Goal: Information Seeking & Learning: Learn about a topic

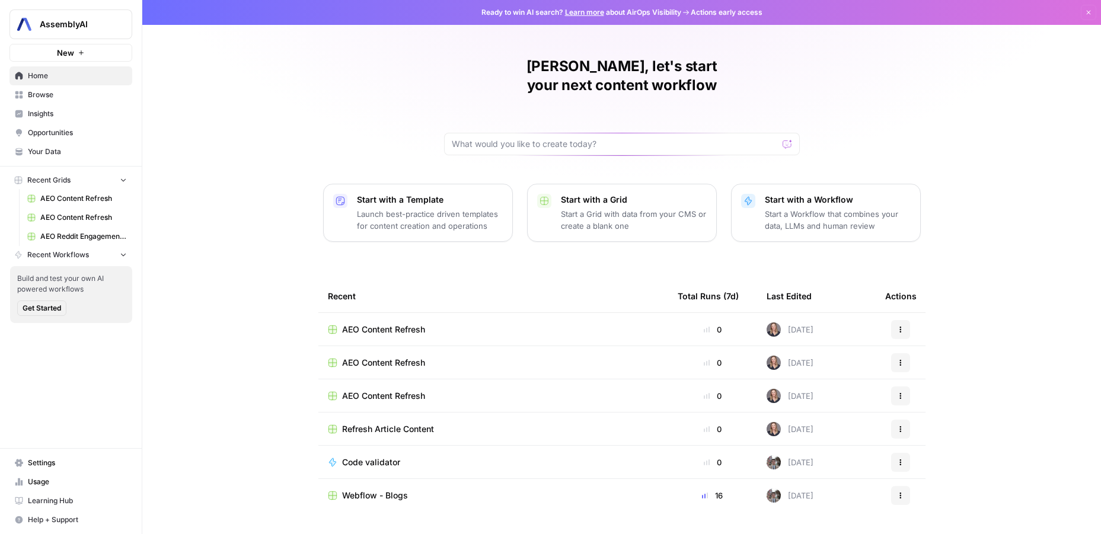
click at [58, 102] on link "Browse" at bounding box center [70, 94] width 123 height 19
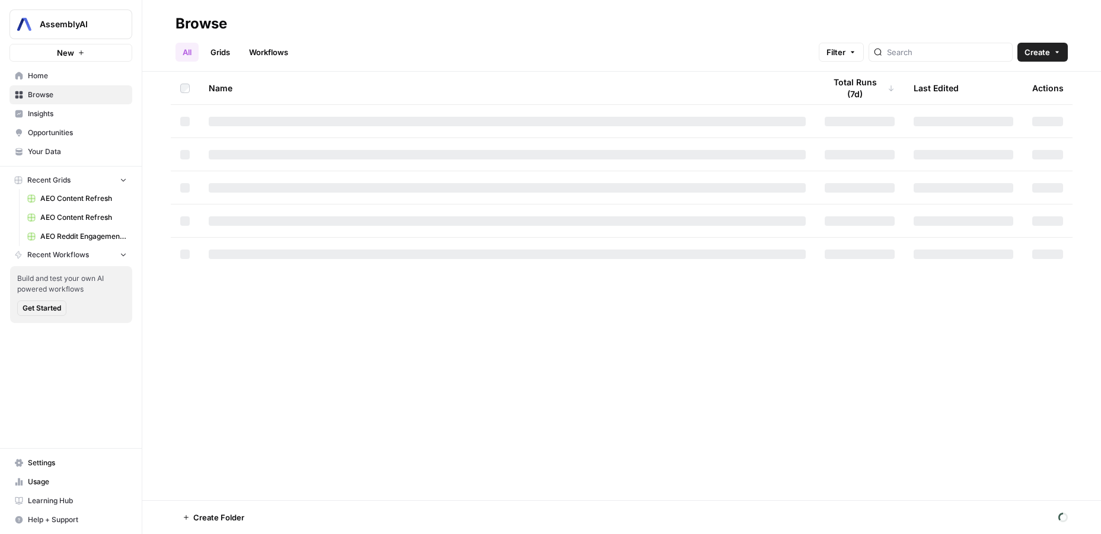
click at [52, 120] on link "Insights" at bounding box center [70, 113] width 123 height 19
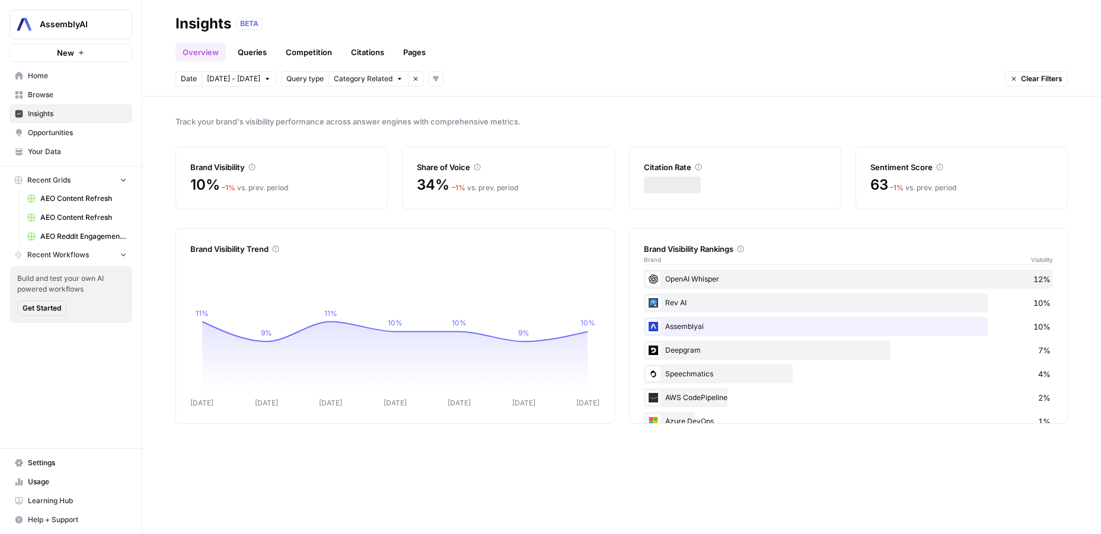
click at [241, 79] on span "[DATE] - [DATE]" at bounding box center [233, 79] width 53 height 11
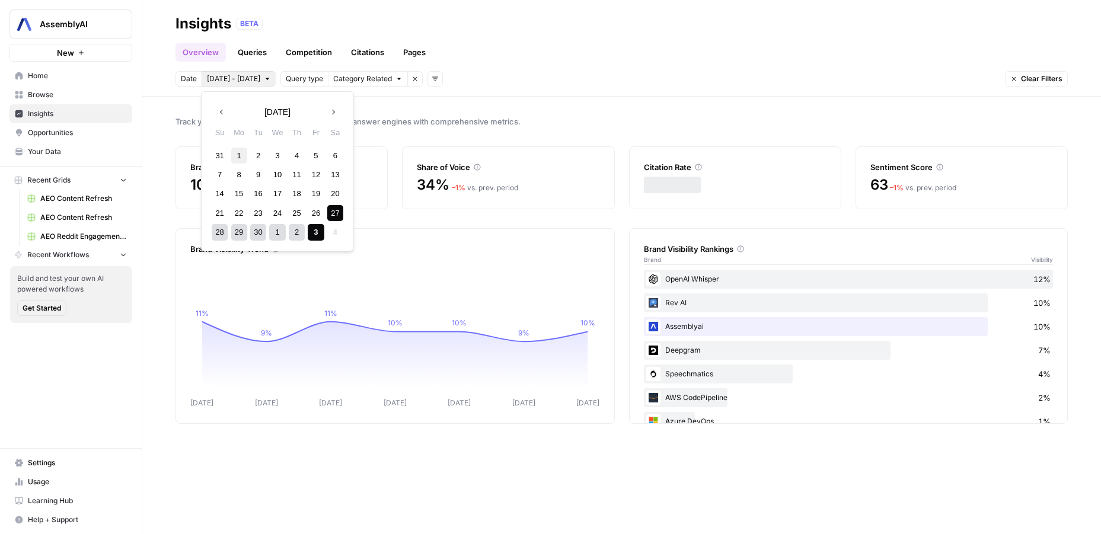
click at [232, 155] on div "1" at bounding box center [239, 156] width 16 height 16
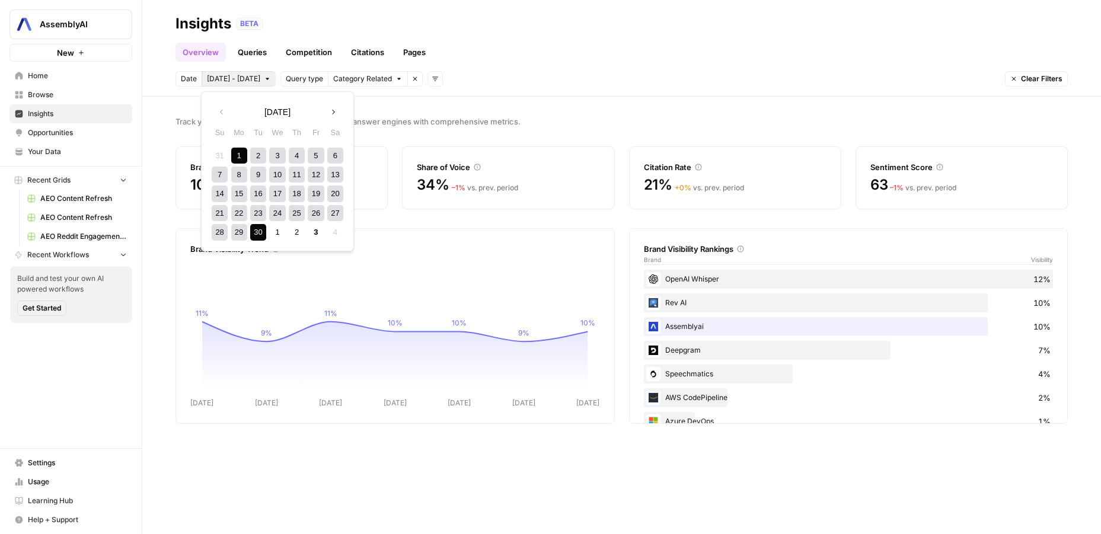
click at [260, 236] on div "30" at bounding box center [258, 232] width 16 height 16
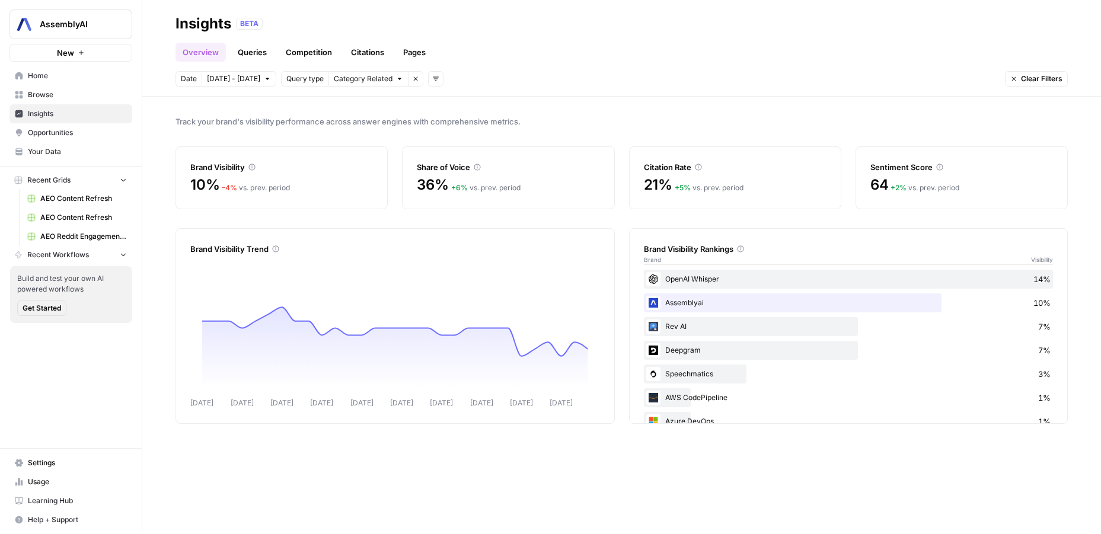
click at [70, 132] on span "Opportunities" at bounding box center [77, 132] width 99 height 11
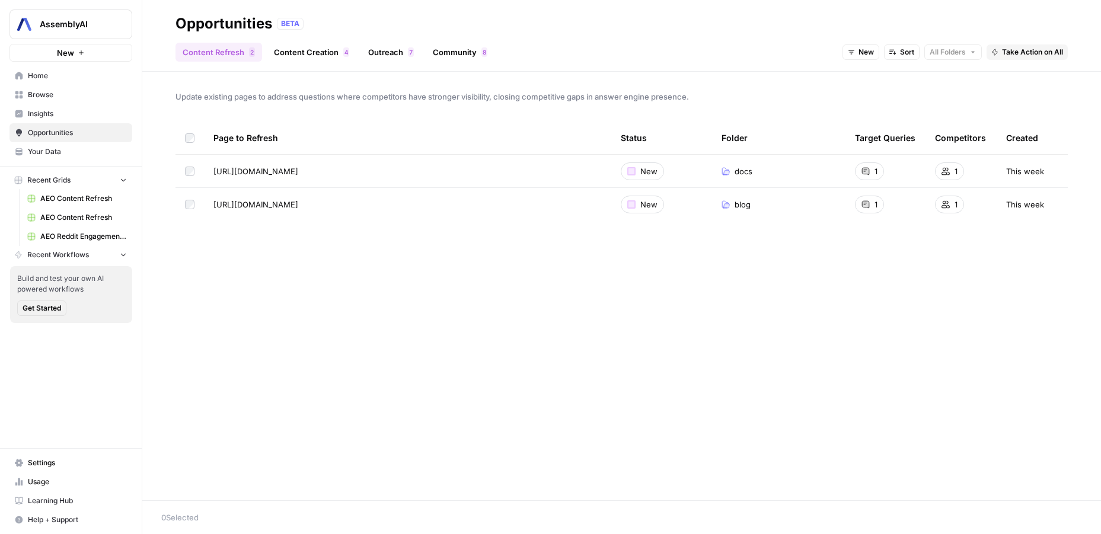
click at [393, 55] on link "Outreach 7" at bounding box center [391, 52] width 60 height 19
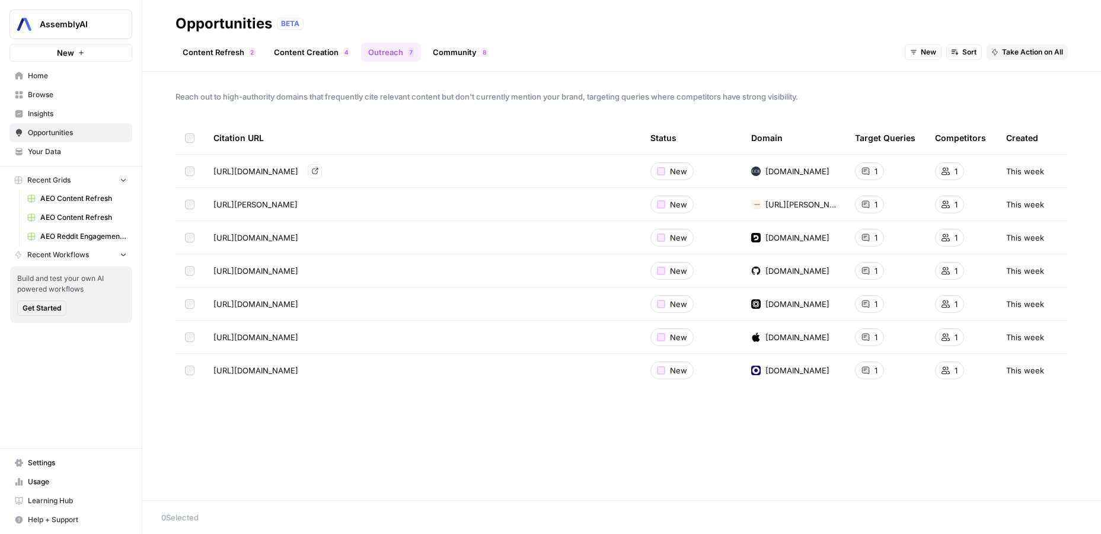
click at [322, 174] on link "Go to page" at bounding box center [315, 171] width 14 height 14
click at [318, 203] on icon "Go to page https://dev.hume.ai/docs/expression-measurement/rest" at bounding box center [314, 204] width 7 height 7
click at [318, 238] on icon "Go to page https://developers.deepgram.com/docs/using-interim-results" at bounding box center [315, 237] width 7 height 7
click at [322, 275] on link "Go to page" at bounding box center [315, 271] width 14 height 14
click at [318, 305] on icon "Go to page https://www.gladia.io/blog/stt-api-benchmarks" at bounding box center [315, 304] width 7 height 7
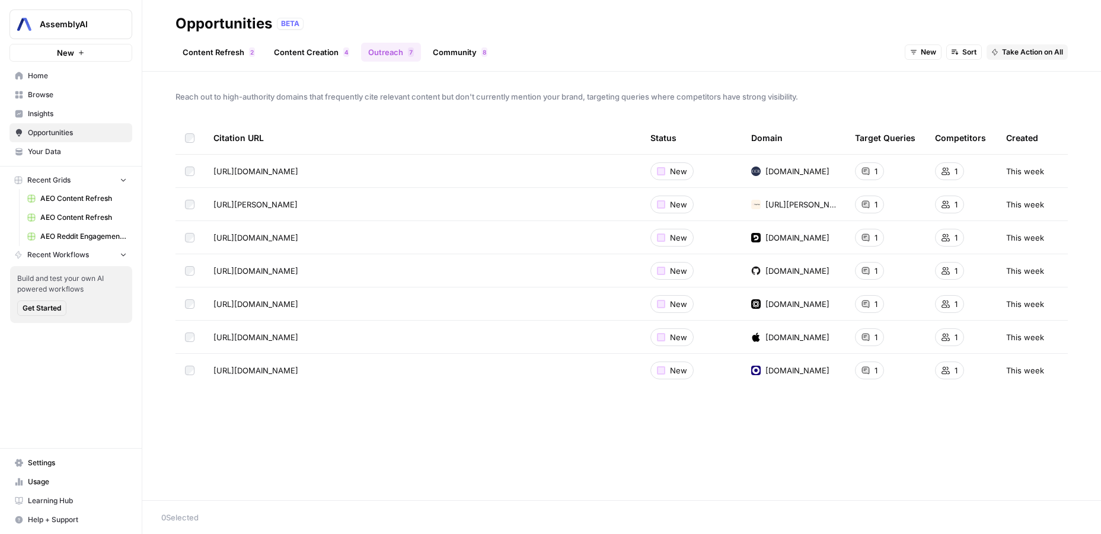
click at [318, 339] on icon "Go to page https://machinelearning.apple.com/research/speech-recognition" at bounding box center [315, 337] width 7 height 7
click at [318, 371] on icon "Go to page https://odown.com/blog/api-response-time-standards/" at bounding box center [315, 371] width 7 height 7
click at [44, 107] on link "Insights" at bounding box center [70, 113] width 123 height 19
